Goal: Navigation & Orientation: Go to known website

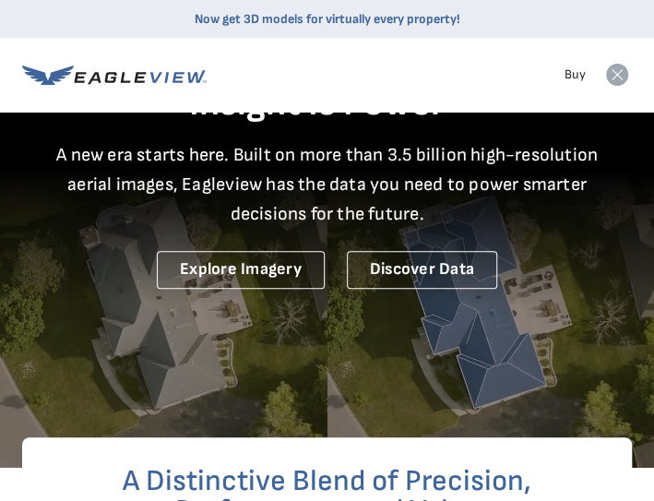
click at [618, 74] on icon at bounding box center [617, 75] width 22 height 22
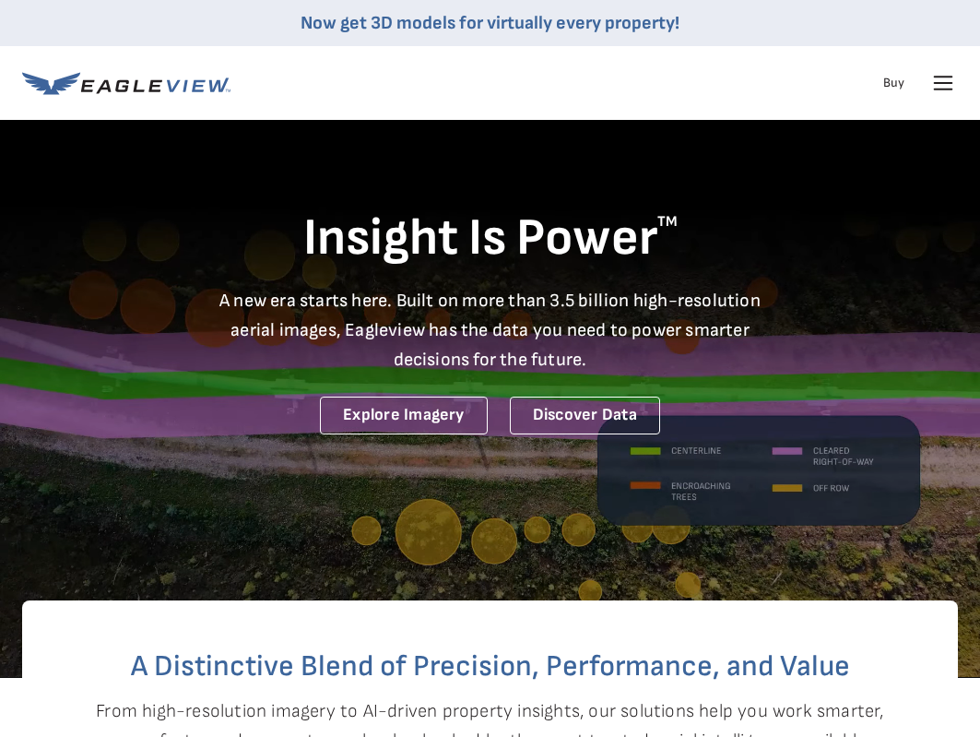
click at [653, 91] on icon at bounding box center [943, 83] width 30 height 30
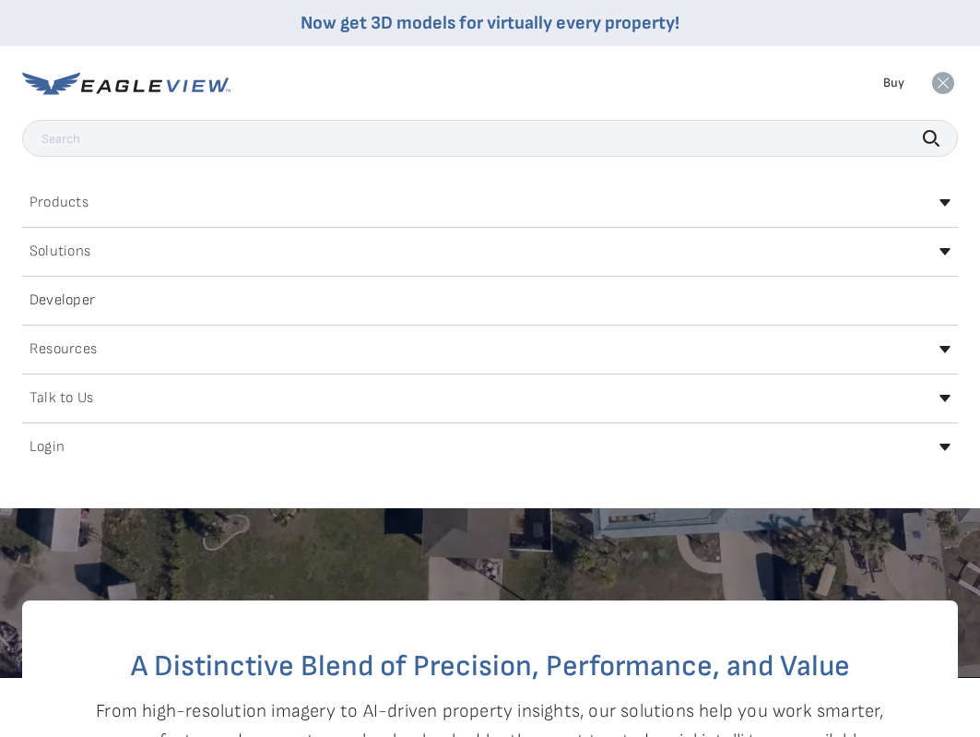
click at [653, 445] on icon at bounding box center [944, 446] width 11 height 7
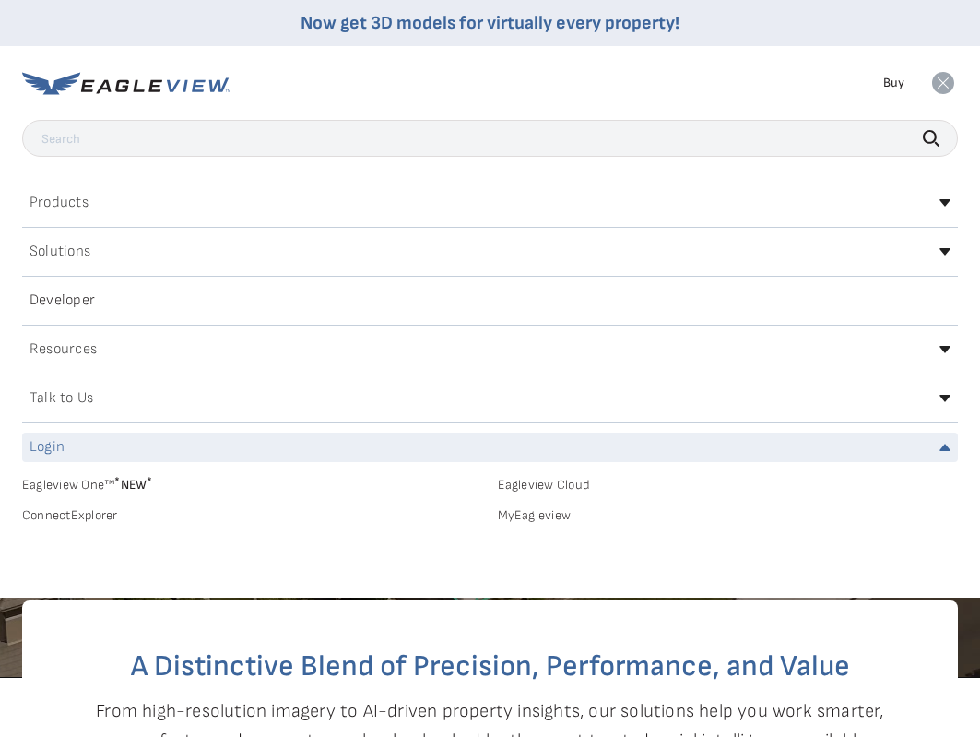
click at [552, 500] on link "MyEagleview" at bounding box center [728, 515] width 461 height 17
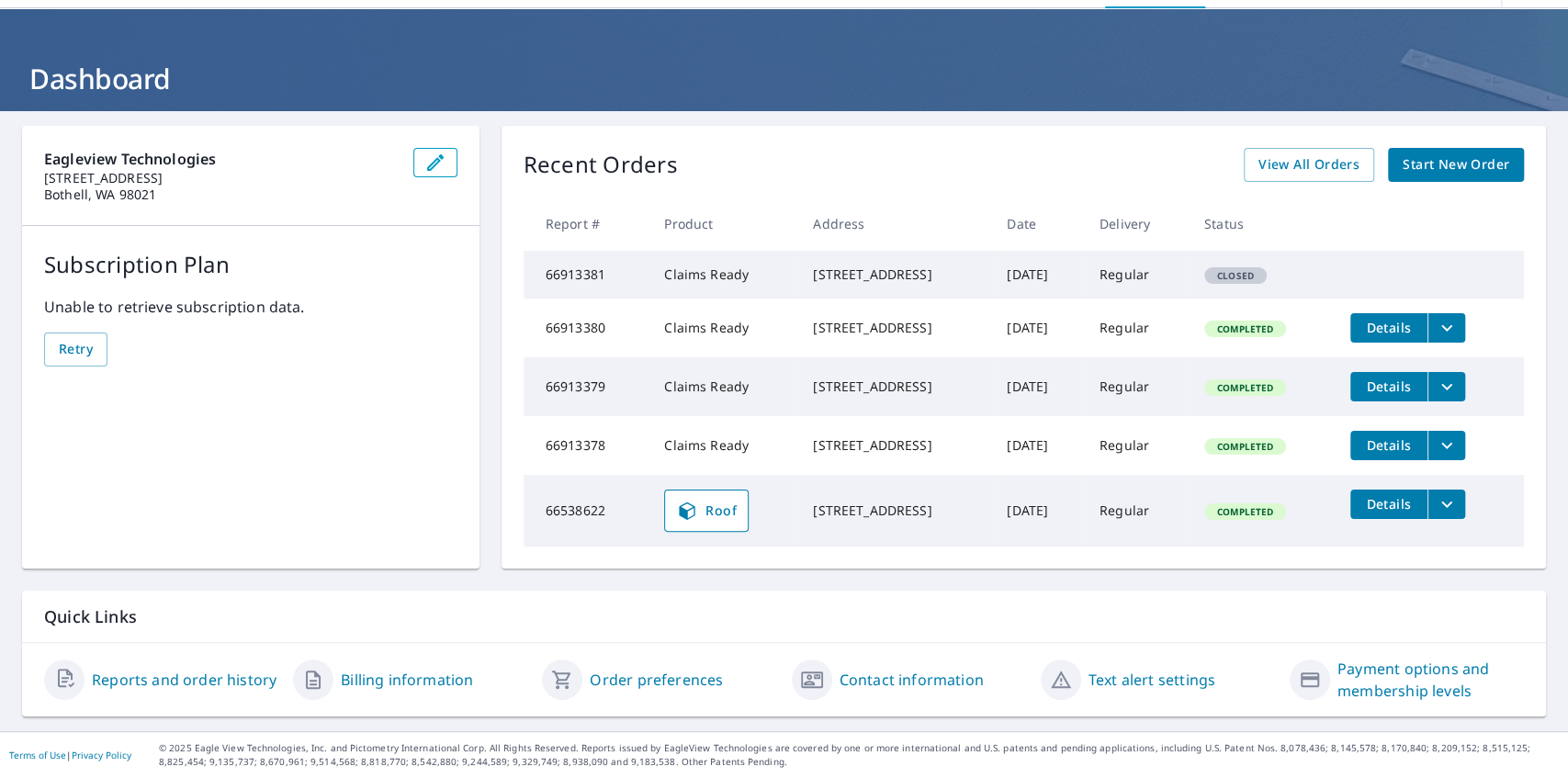
scroll to position [98, 0]
click at [659, 498] on icon at bounding box center [687, 511] width 22 height 22
